Goal: Communication & Community: Answer question/provide support

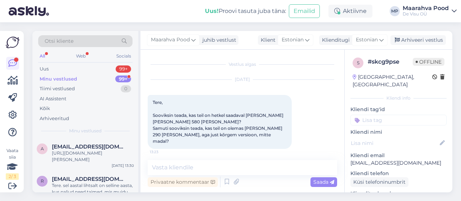
scroll to position [133, 0]
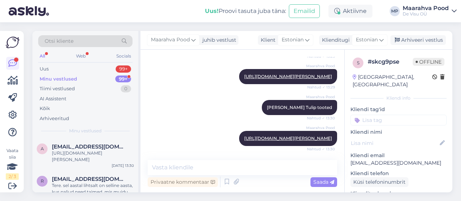
click at [76, 77] on div "Minu vestlused 99+" at bounding box center [85, 79] width 94 height 10
click at [112, 157] on div "Tere. Soovin teada tellimuse nr 476856 tarnimisaega" at bounding box center [93, 156] width 82 height 13
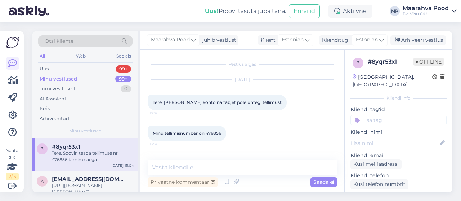
scroll to position [103, 0]
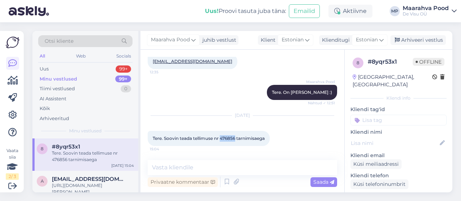
drag, startPoint x: 235, startPoint y: 138, endPoint x: 221, endPoint y: 136, distance: 14.5
click at [221, 136] on span "Tere. Soovin teada tellimuse nr 476856 tarnimisaega" at bounding box center [209, 138] width 112 height 5
copy span "476856"
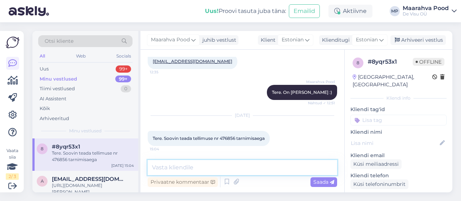
click at [202, 167] on textarea at bounding box center [242, 167] width 189 height 15
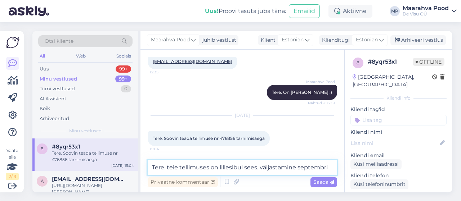
type textarea "Tere. teie tellimuses on lillesibul sees. väljastamine septembris"
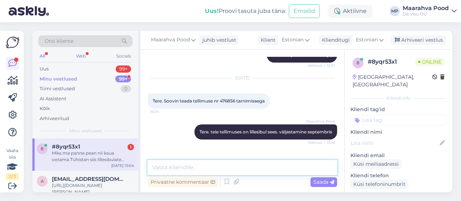
scroll to position [178, 0]
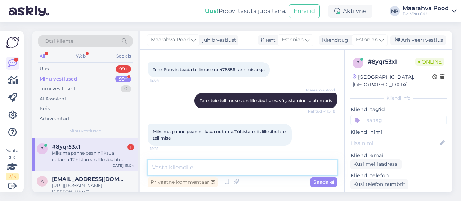
paste textarea "[URL][DOMAIN_NAME]"
type textarea "[URL][DOMAIN_NAME]"
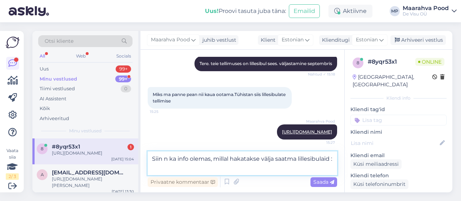
type textarea "Siin n ka info olemas, millal hakatakse välja saatma lillesibulaid :)"
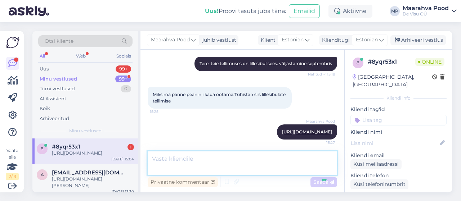
scroll to position [246, 0]
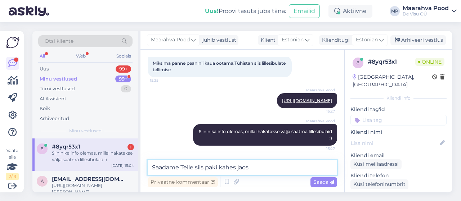
type textarea "Saadame Teile siis paki kahes jaos."
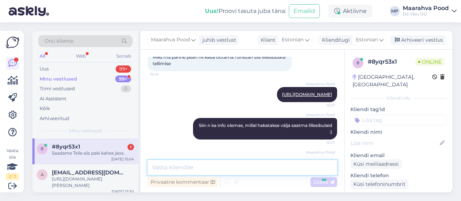
scroll to position [277, 0]
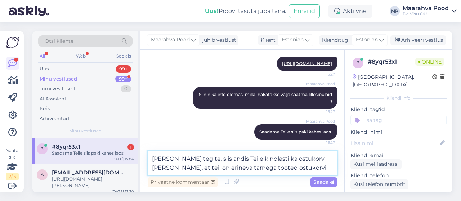
type textarea "[PERSON_NAME] tegite, siis andis Teile kindlasti ka ostukorv [PERSON_NAME], et …"
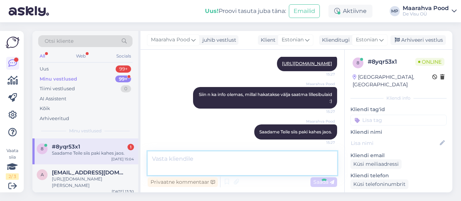
scroll to position [315, 0]
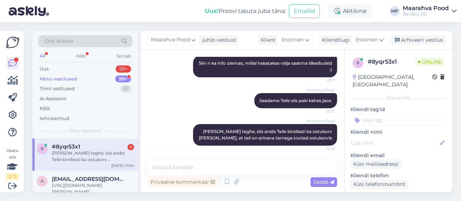
click at [76, 155] on div "[PERSON_NAME] tegite, siis andis Teile kindlasti ka ostukorv [PERSON_NAME], et …" at bounding box center [93, 156] width 82 height 13
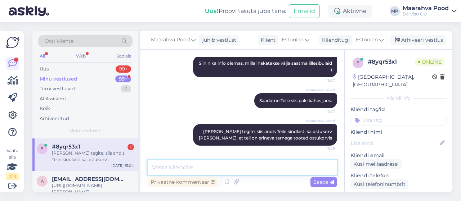
click at [241, 169] on textarea at bounding box center [242, 167] width 189 height 15
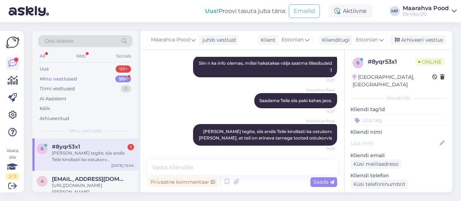
click at [91, 77] on div "Minu vestlused 99+" at bounding box center [85, 79] width 94 height 10
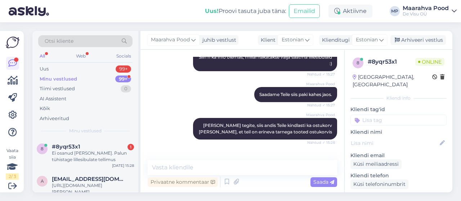
scroll to position [352, 0]
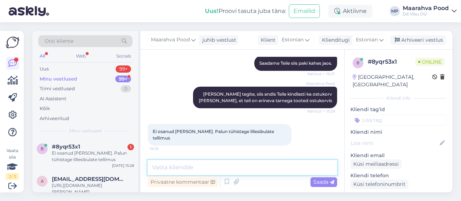
click at [213, 171] on textarea at bounding box center [242, 167] width 189 height 15
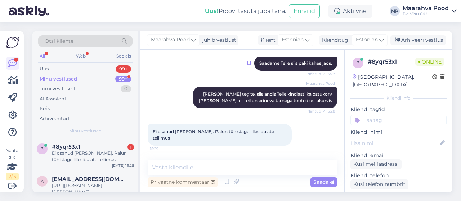
click at [247, 64] on icon at bounding box center [248, 63] width 3 height 4
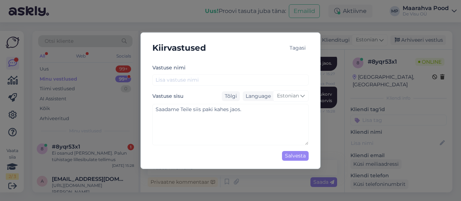
click at [303, 49] on div "Tagasi" at bounding box center [298, 48] width 22 height 10
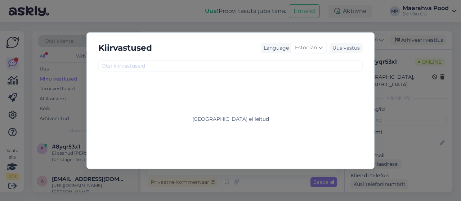
click at [184, 175] on div "Kiirvastused Language Estonian Uus vastus [GEOGRAPHIC_DATA] ei leitud" at bounding box center [230, 100] width 461 height 201
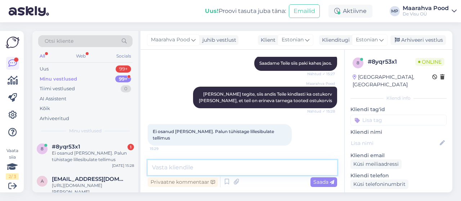
click at [189, 167] on textarea at bounding box center [242, 167] width 189 height 15
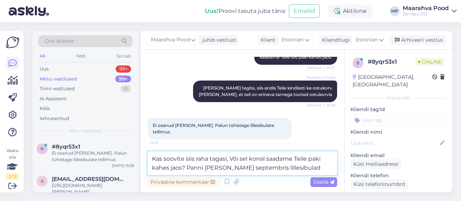
type textarea "Kas soovite siis raha tagasi, Või sel korral saadame Teile paki kahes jaos? Pan…"
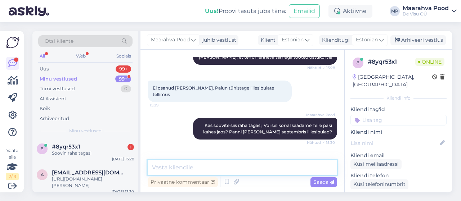
scroll to position [420, 0]
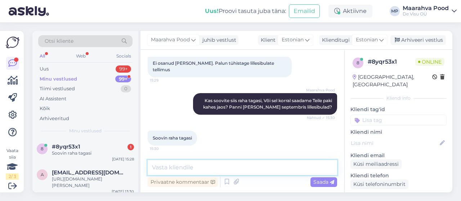
click at [190, 168] on textarea at bounding box center [242, 167] width 189 height 15
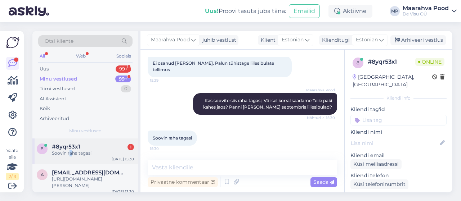
click at [70, 158] on div "8 #8yqr53x1 1 Soovin raha tagasi [DATE] 15:30" at bounding box center [85, 152] width 106 height 26
click at [87, 68] on div "Uus 99+" at bounding box center [85, 69] width 94 height 10
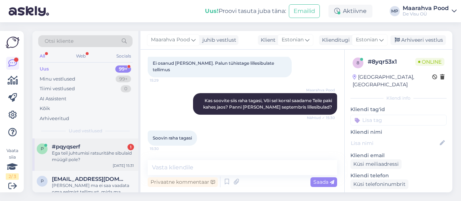
click at [89, 153] on div "Ega teil juhtumisi ratsuritähe sibulaid müügil pole?" at bounding box center [93, 156] width 82 height 13
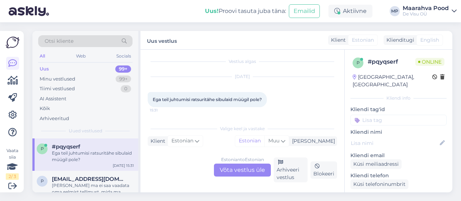
click at [232, 168] on div "Estonian to Estonian Võta vestlus üle" at bounding box center [242, 170] width 57 height 13
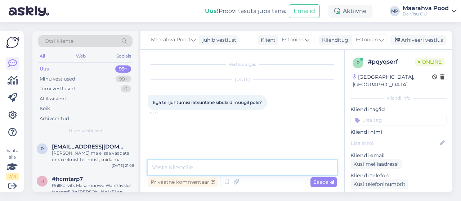
click at [208, 167] on textarea at bounding box center [242, 167] width 189 height 15
type textarea "Tere. Ei ole"
